Goal: Complete application form

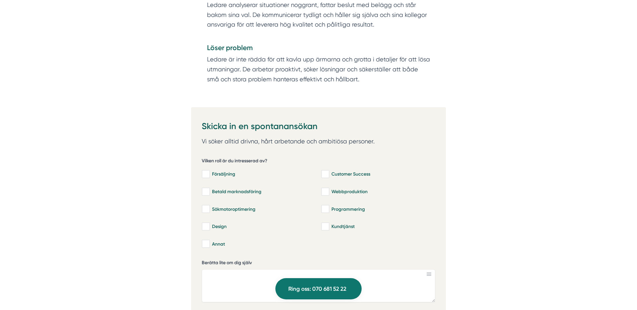
scroll to position [1444, 0]
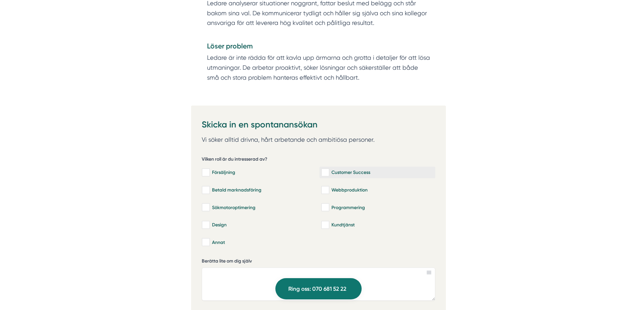
click at [329, 169] on input "Customer Success" at bounding box center [325, 172] width 8 height 7
checkbox input "true"
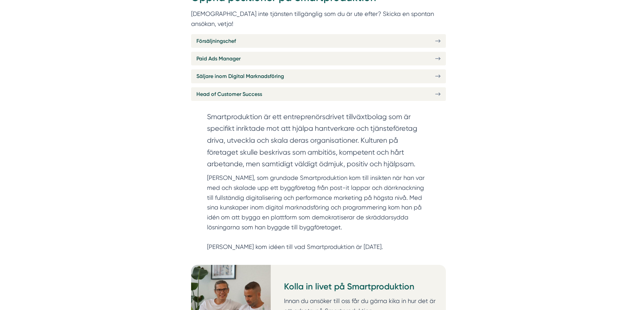
scroll to position [317, 0]
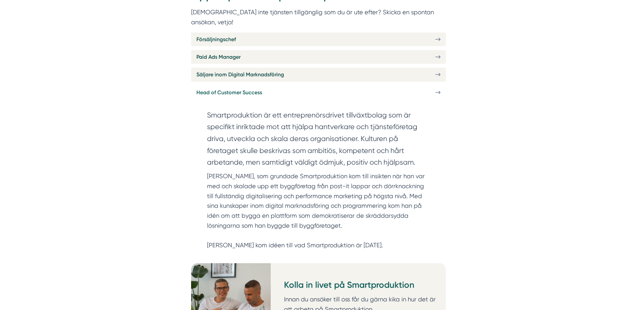
click at [438, 90] on icon at bounding box center [437, 93] width 5 height 6
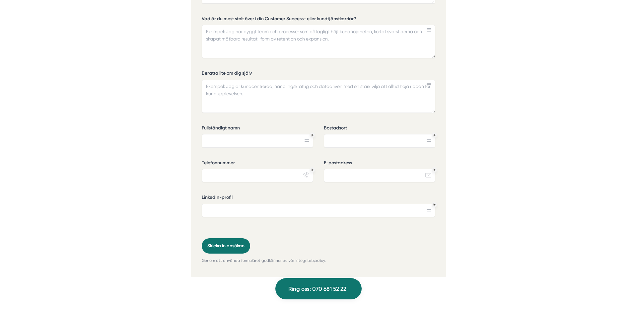
scroll to position [1665, 0]
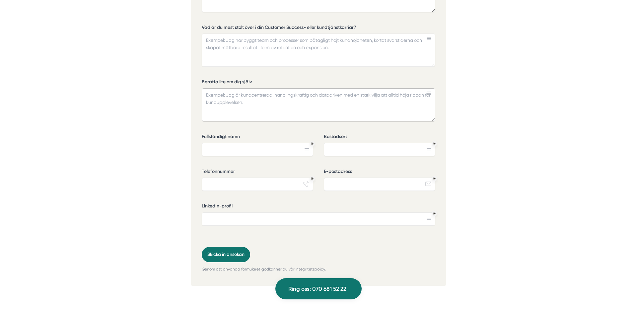
click at [325, 92] on textarea "Berätta lite om dig själv" at bounding box center [319, 104] width 234 height 33
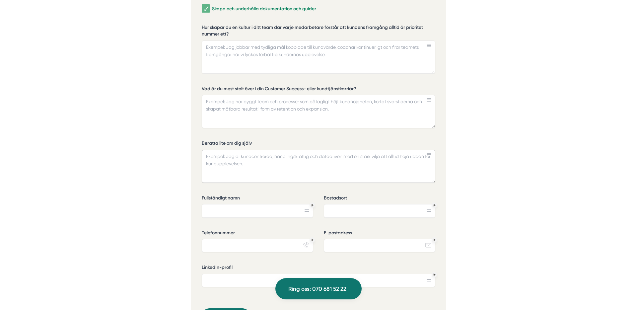
scroll to position [1603, 0]
click at [320, 75] on div "Vilka områden inom Customer Success & kundtjänst har du arbetat mest med? Rekry…" at bounding box center [319, 94] width 234 height 429
click at [211, 41] on textarea "Hur skapar du en kultur i ditt team där varje medarbetare förstår att kundens f…" at bounding box center [319, 57] width 234 height 33
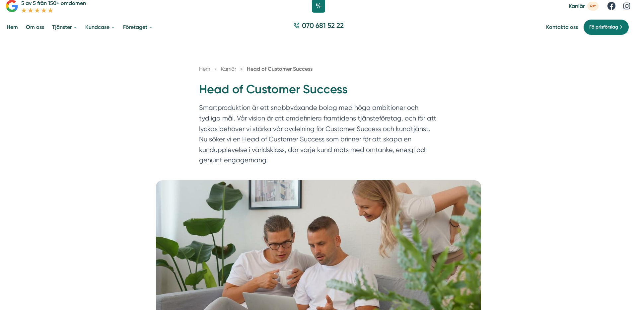
scroll to position [0, 0]
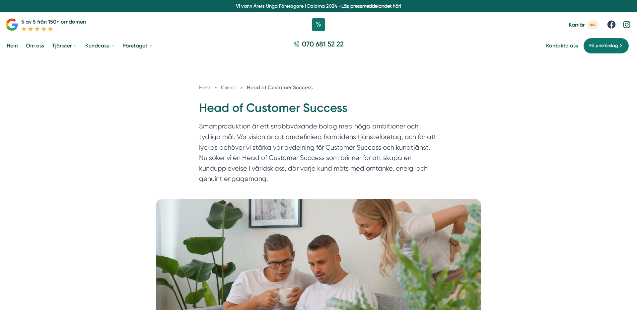
click at [626, 25] on icon at bounding box center [627, 25] width 10 height 10
